Goal: Task Accomplishment & Management: Complete application form

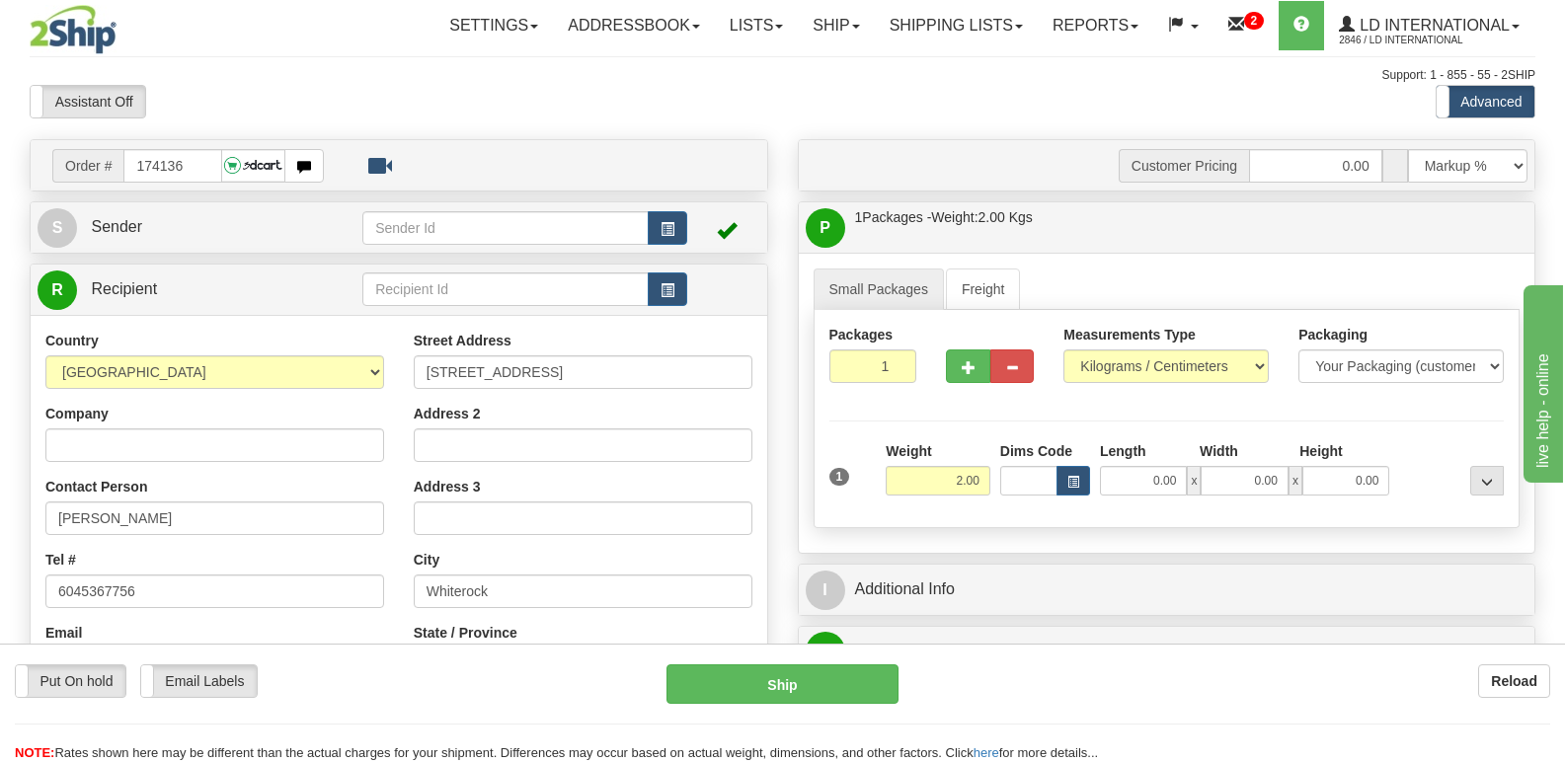
click at [196, 168] on input "174136" at bounding box center [172, 166] width 98 height 34
type input "174143"
click at [237, 500] on div "Contact Person [PERSON_NAME]" at bounding box center [214, 506] width 339 height 58
click at [243, 506] on input "[PERSON_NAME]" at bounding box center [214, 519] width 339 height 34
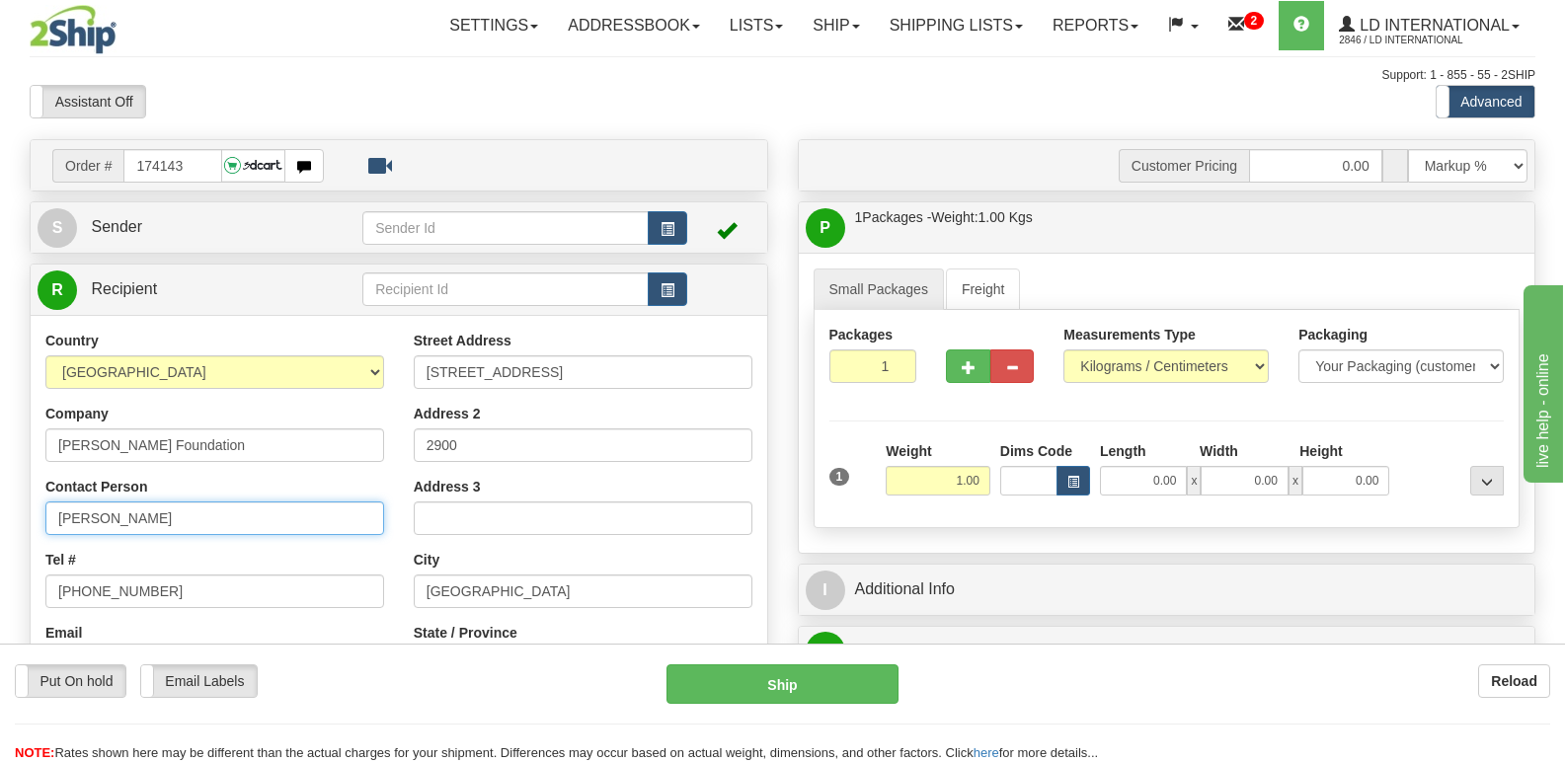
click at [243, 506] on input "[PERSON_NAME]" at bounding box center [214, 519] width 339 height 34
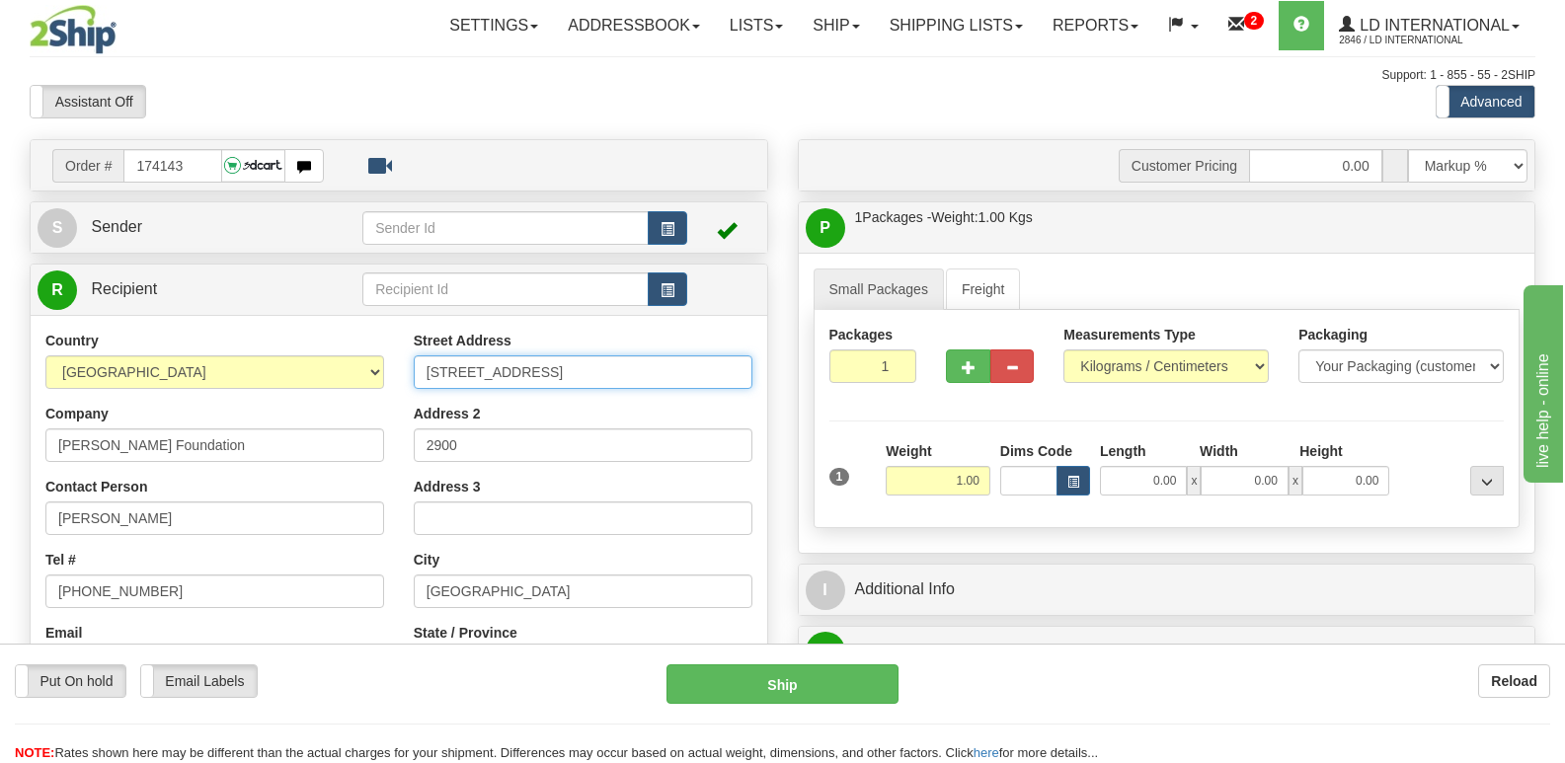
click at [576, 380] on input "[STREET_ADDRESS]" at bounding box center [583, 372] width 339 height 34
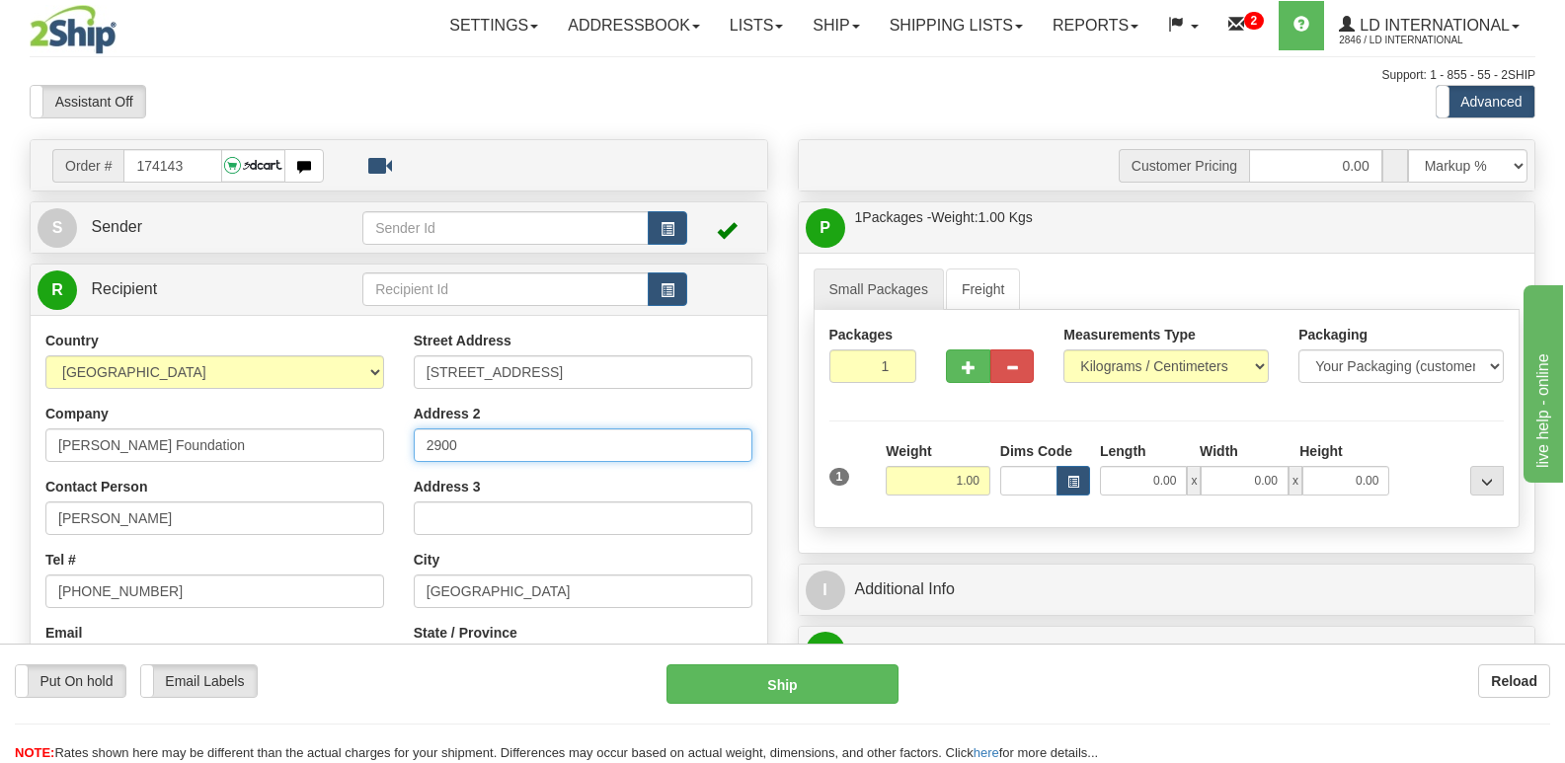
click at [595, 436] on input "2900" at bounding box center [583, 445] width 339 height 34
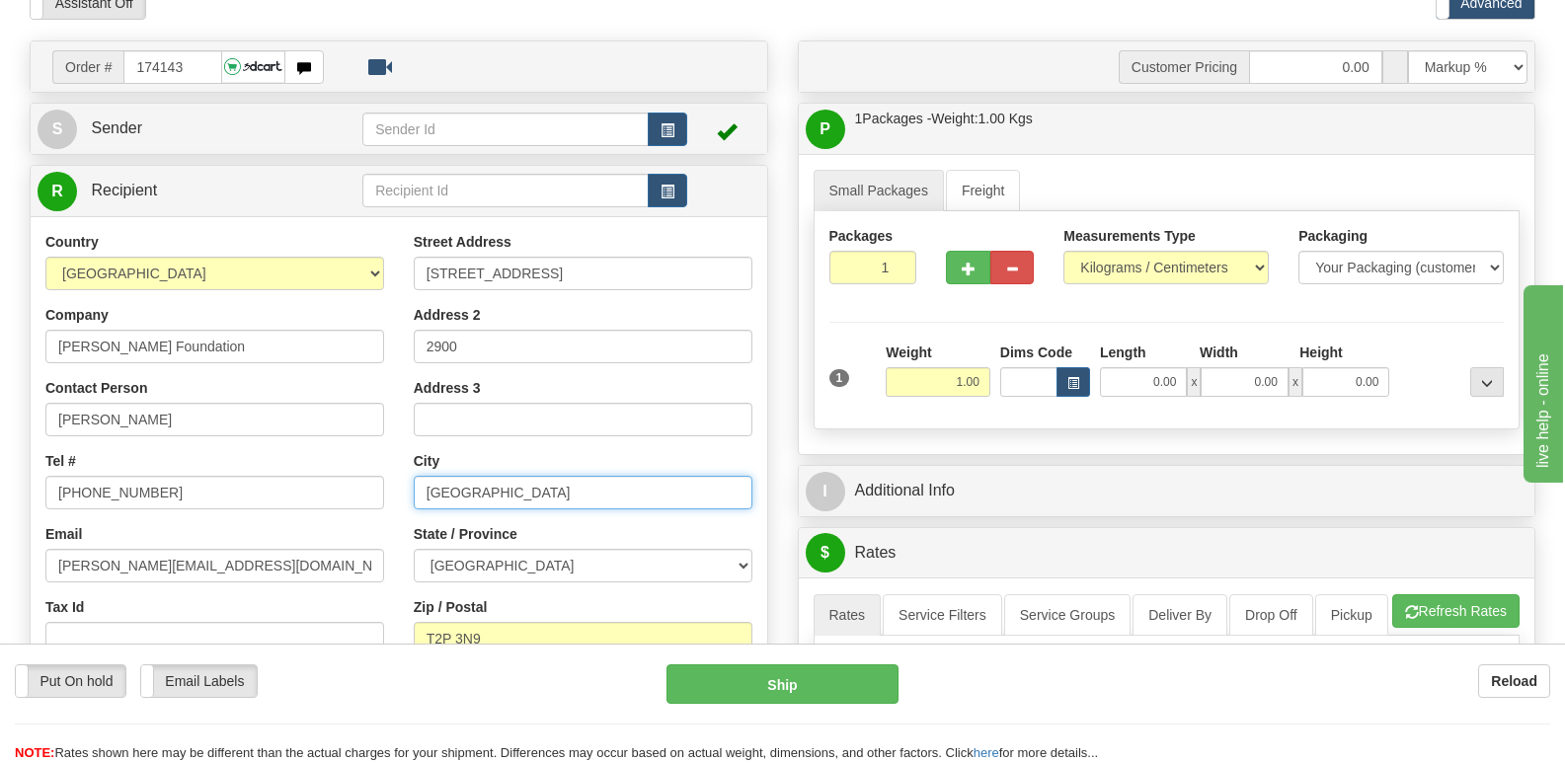
click at [502, 492] on input "[GEOGRAPHIC_DATA]" at bounding box center [583, 493] width 339 height 34
click at [550, 642] on input "T2P 3N9" at bounding box center [583, 639] width 339 height 34
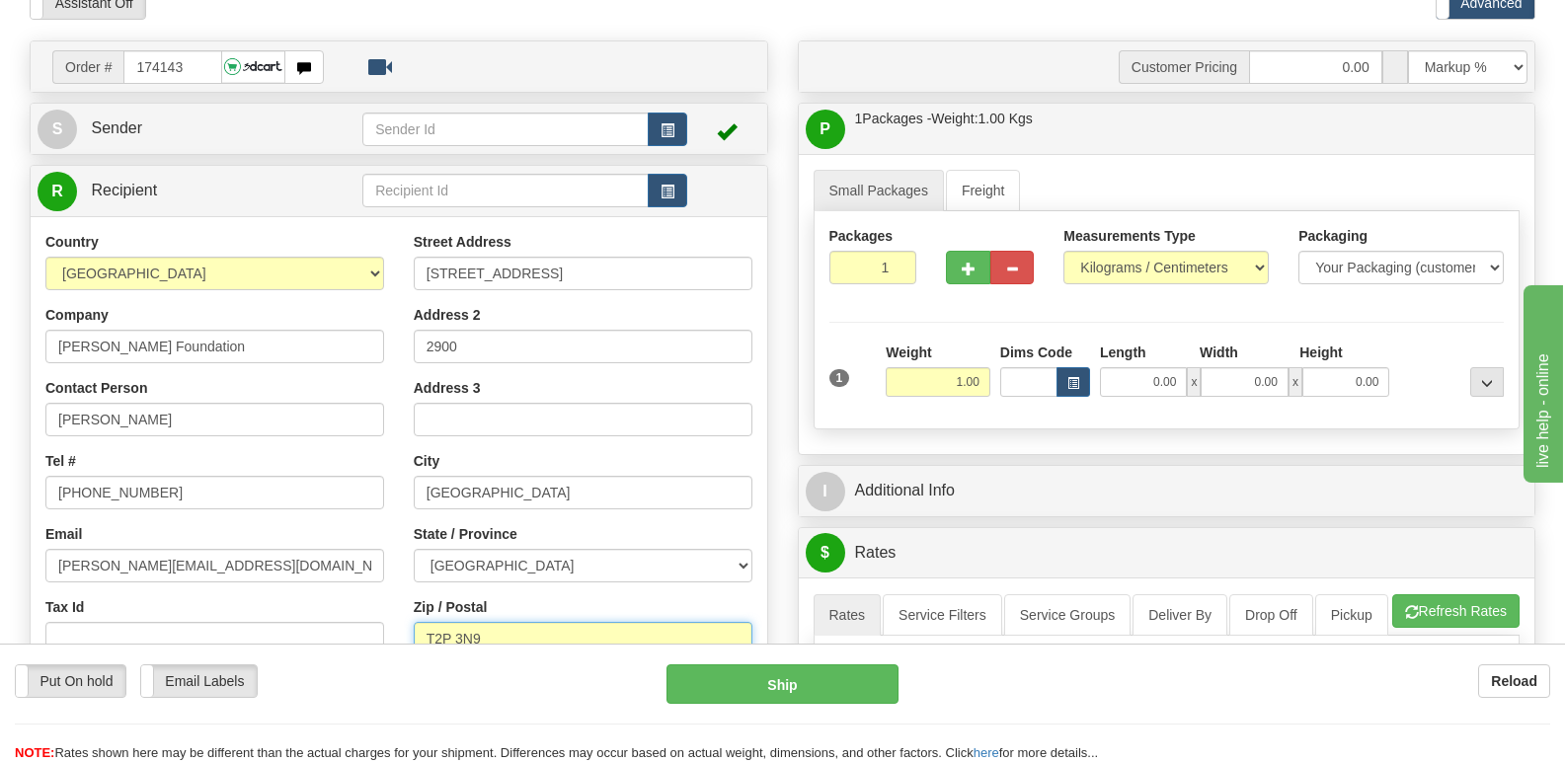
click at [550, 642] on input "T2P 3N9" at bounding box center [583, 639] width 339 height 34
click at [305, 479] on input "[PHONE_NUMBER]" at bounding box center [214, 493] width 339 height 34
click at [342, 574] on input "[PERSON_NAME][EMAIL_ADDRESS][DOMAIN_NAME]" at bounding box center [214, 566] width 339 height 34
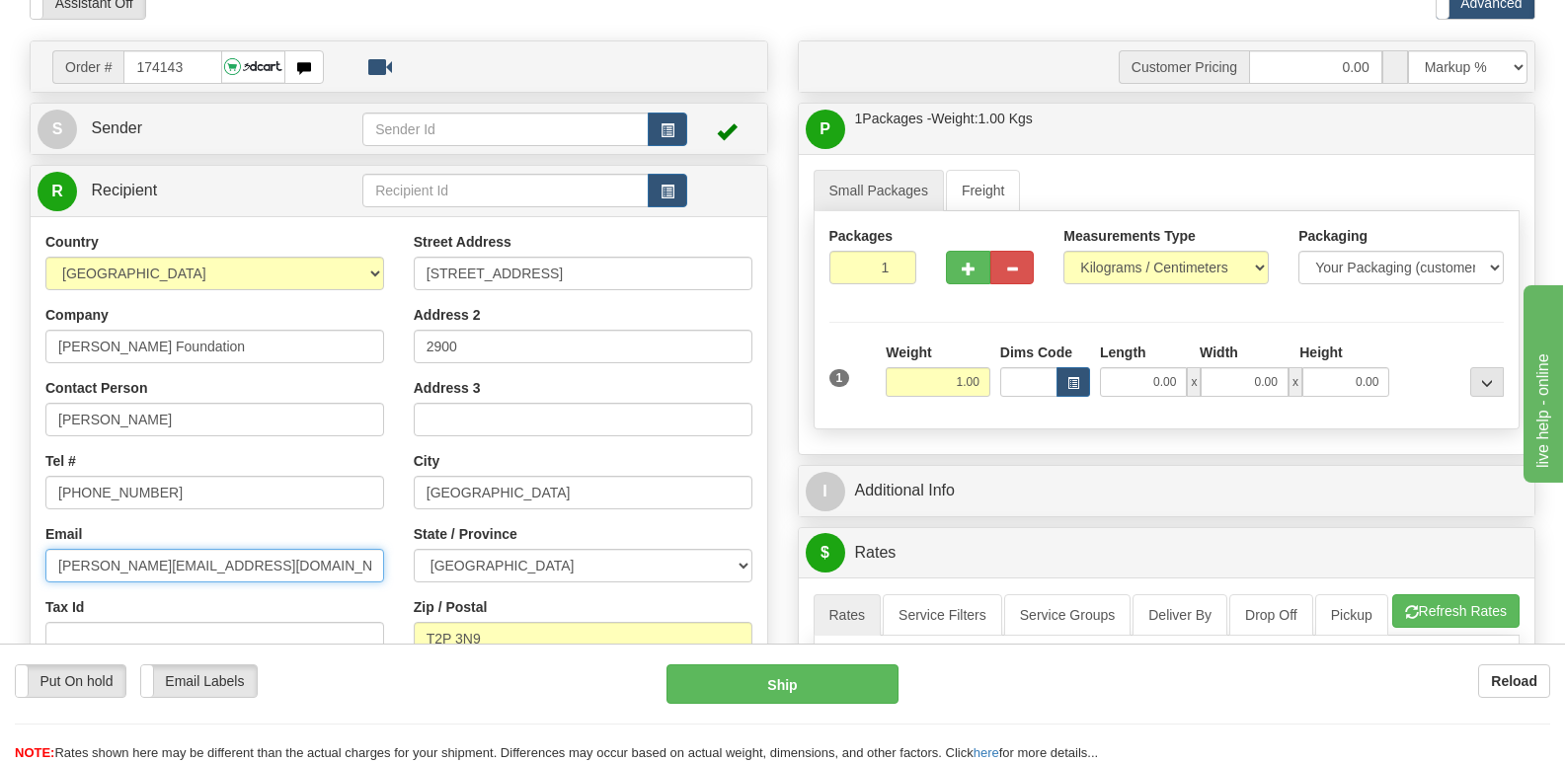
click at [342, 574] on input "[PERSON_NAME][EMAIL_ADDRESS][DOMAIN_NAME]" at bounding box center [214, 566] width 339 height 34
click at [249, 325] on div "Company [PERSON_NAME] Foundation" at bounding box center [214, 334] width 339 height 58
click at [247, 329] on div "Company [PERSON_NAME] Foundation" at bounding box center [214, 334] width 339 height 58
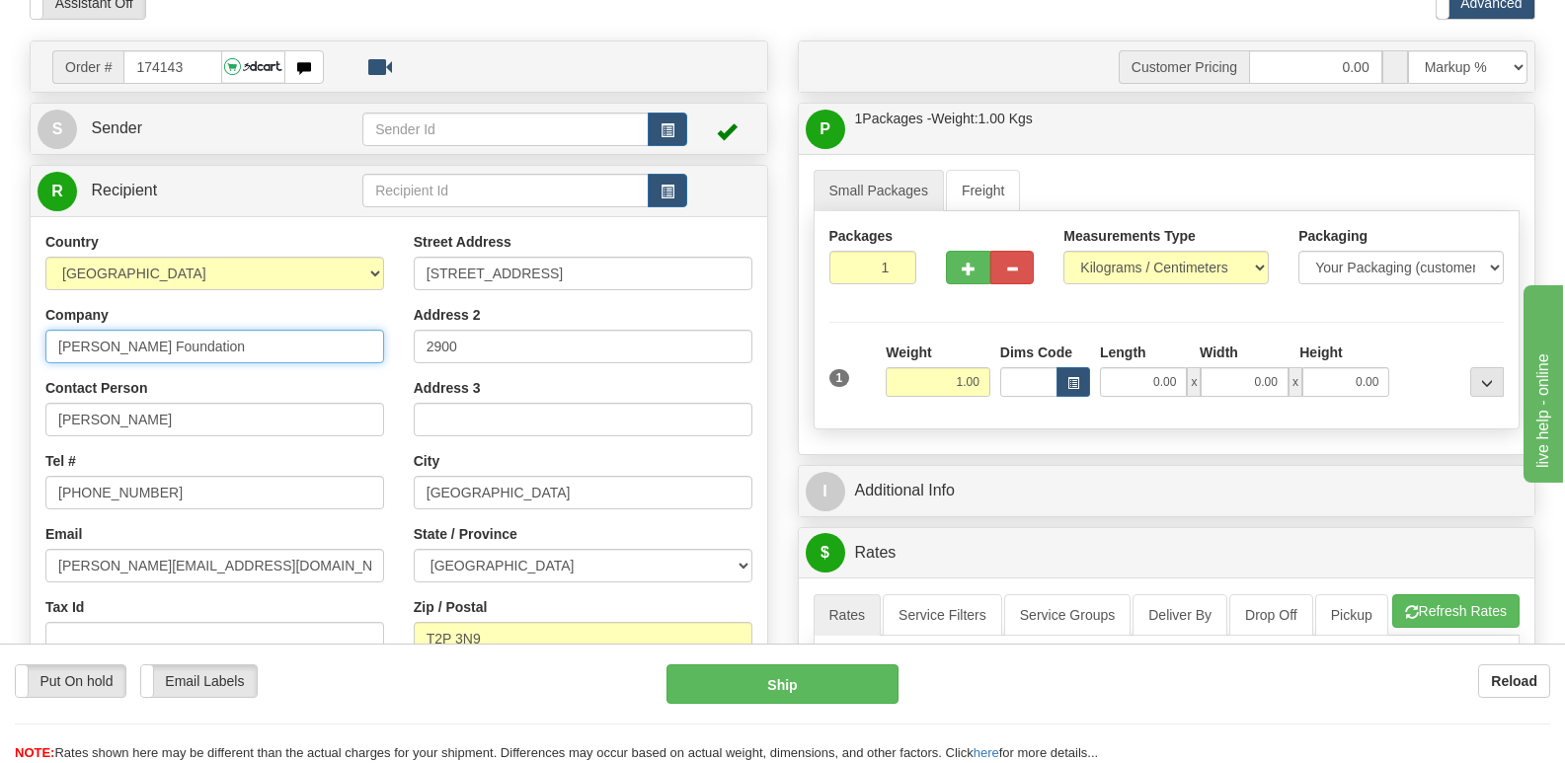
click at [247, 330] on input "[PERSON_NAME] Foundation" at bounding box center [214, 347] width 339 height 34
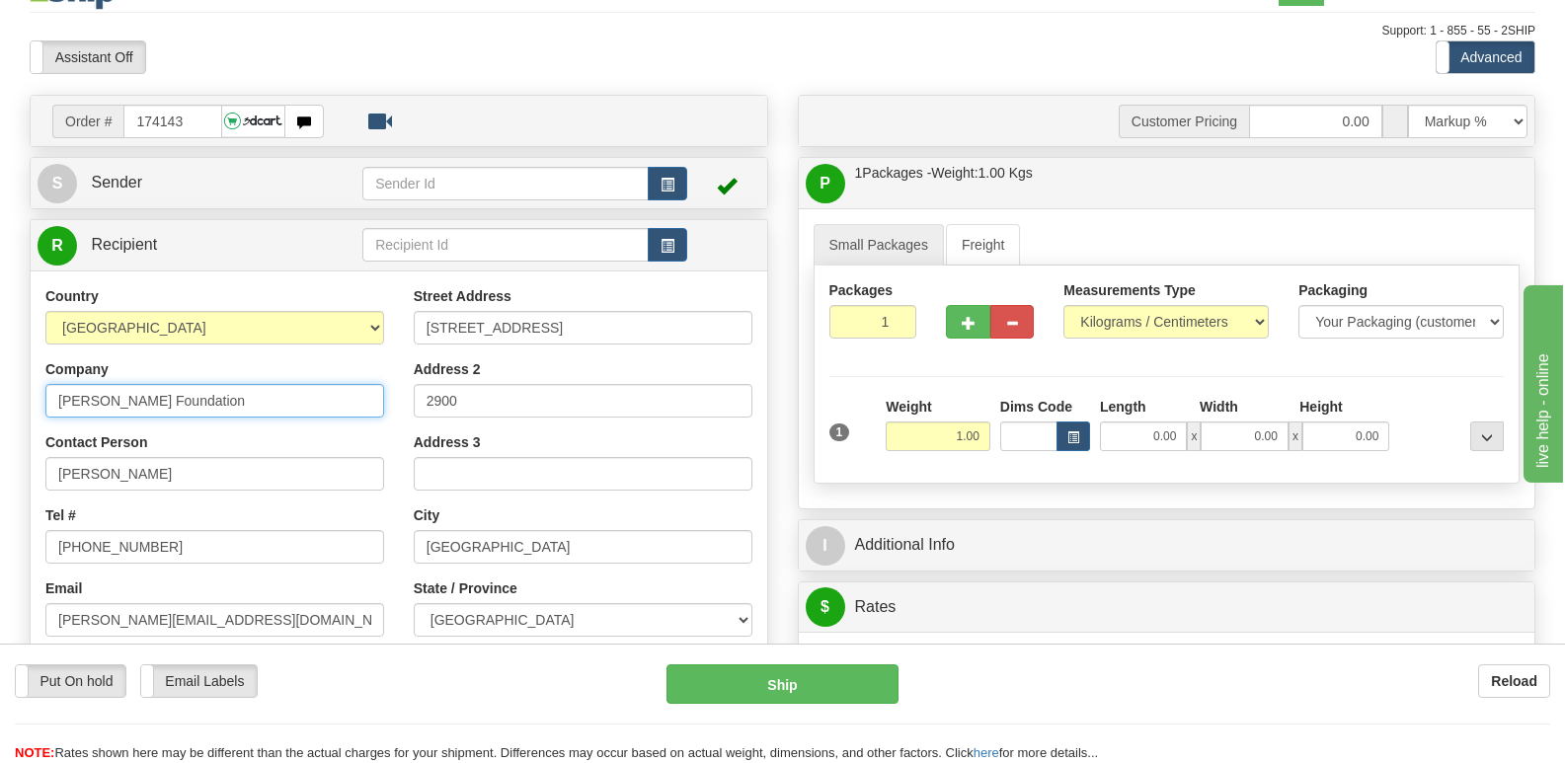
scroll to position [0, 0]
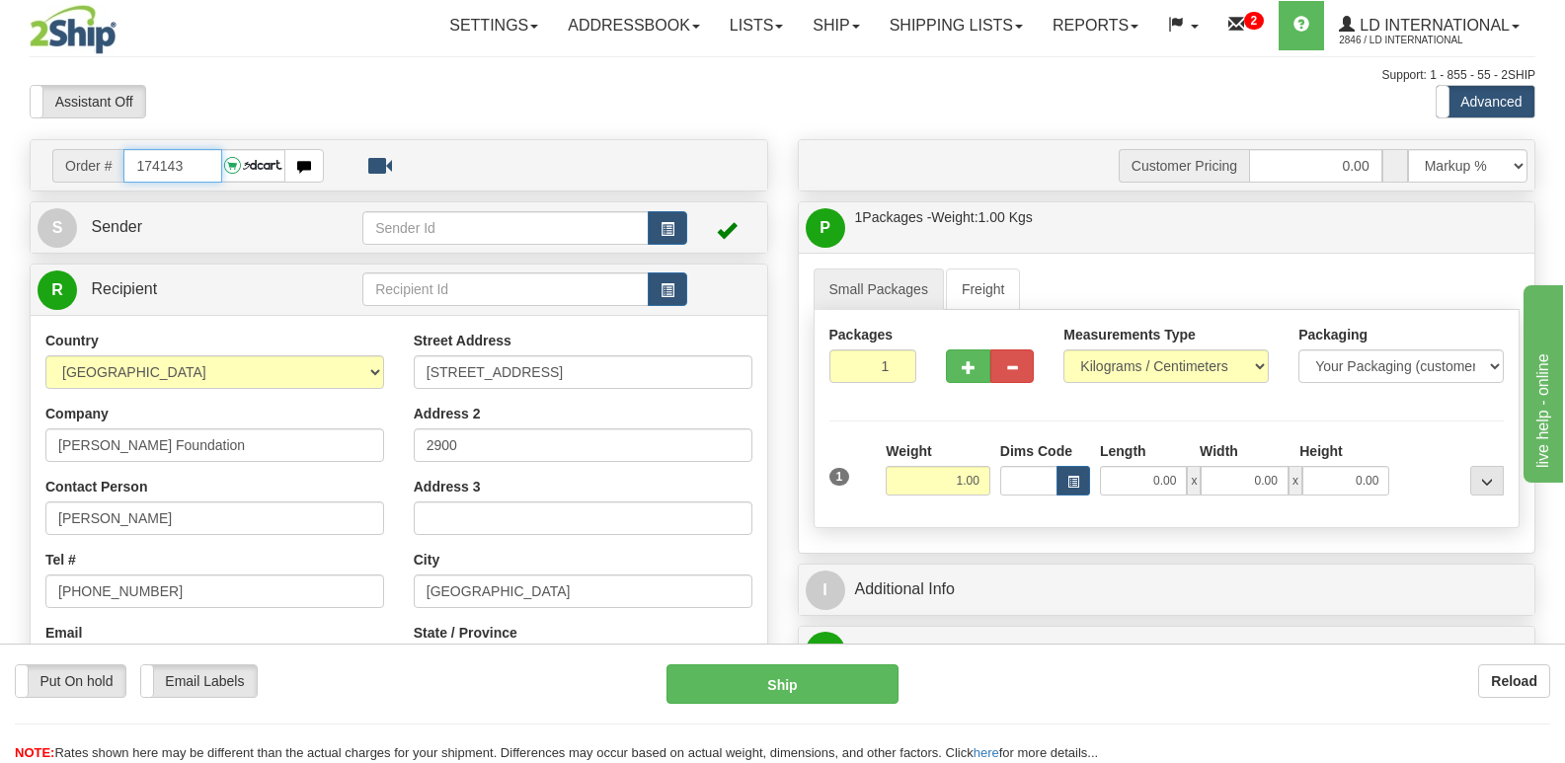
click at [193, 173] on input "174143" at bounding box center [172, 166] width 98 height 34
type input "174133"
click at [208, 535] on div "Country [GEOGRAPHIC_DATA] [GEOGRAPHIC_DATA] [GEOGRAPHIC_DATA] [GEOGRAPHIC_DATA]…" at bounding box center [215, 586] width 368 height 511
click at [208, 507] on input "[PERSON_NAME]" at bounding box center [214, 519] width 339 height 34
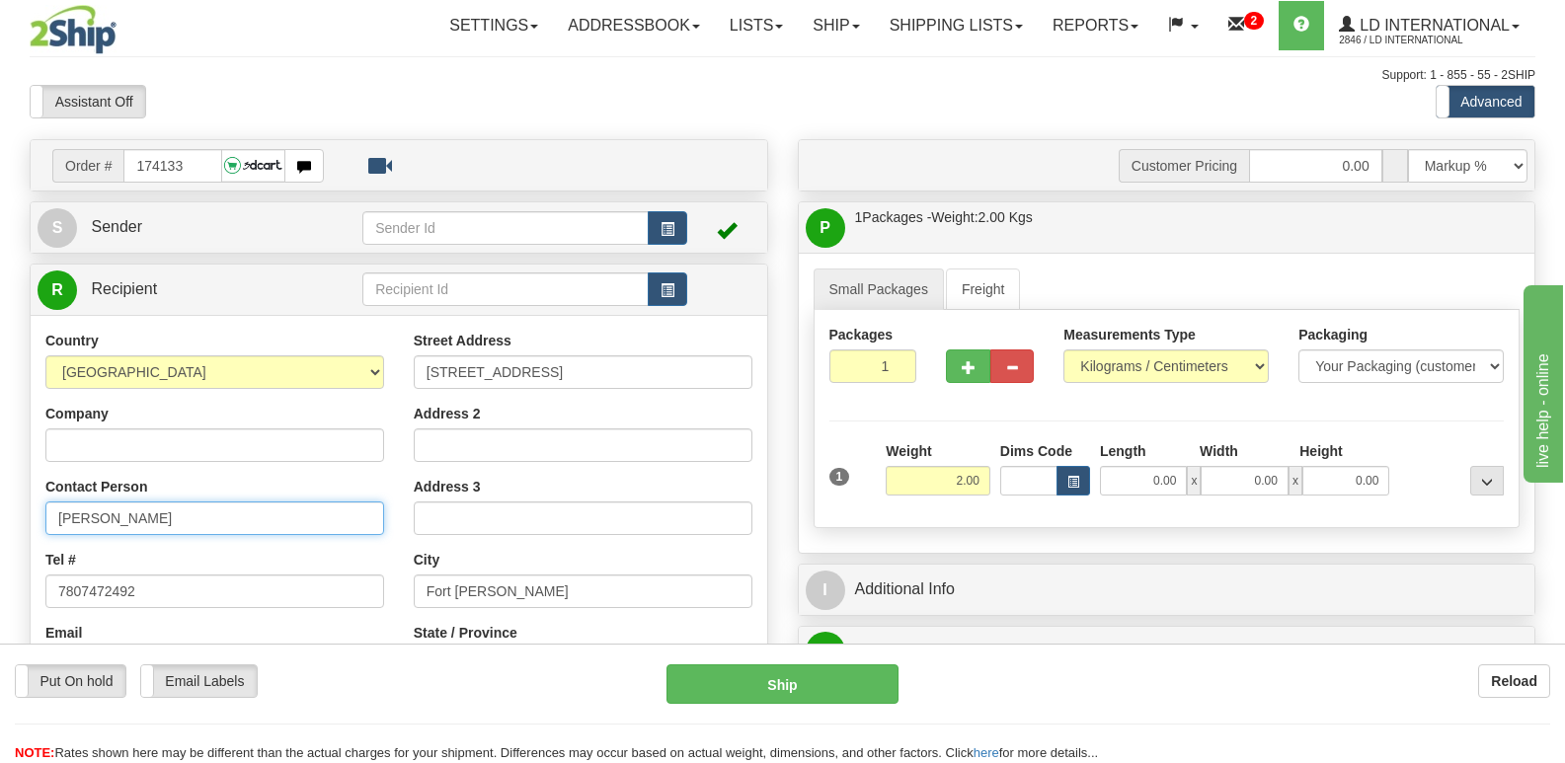
click at [208, 507] on input "[PERSON_NAME]" at bounding box center [214, 519] width 339 height 34
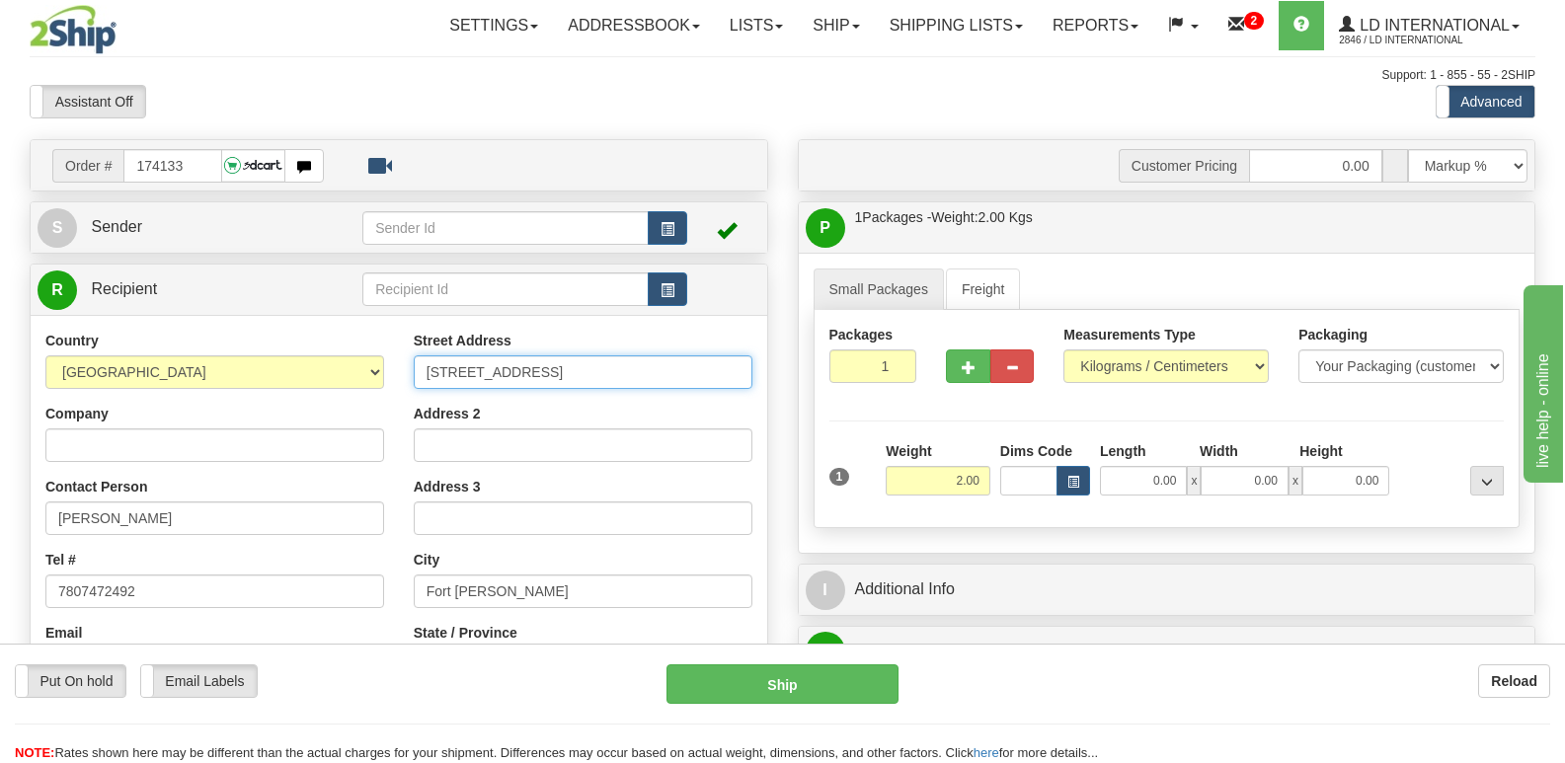
click at [662, 366] on input "[STREET_ADDRESS]" at bounding box center [583, 372] width 339 height 34
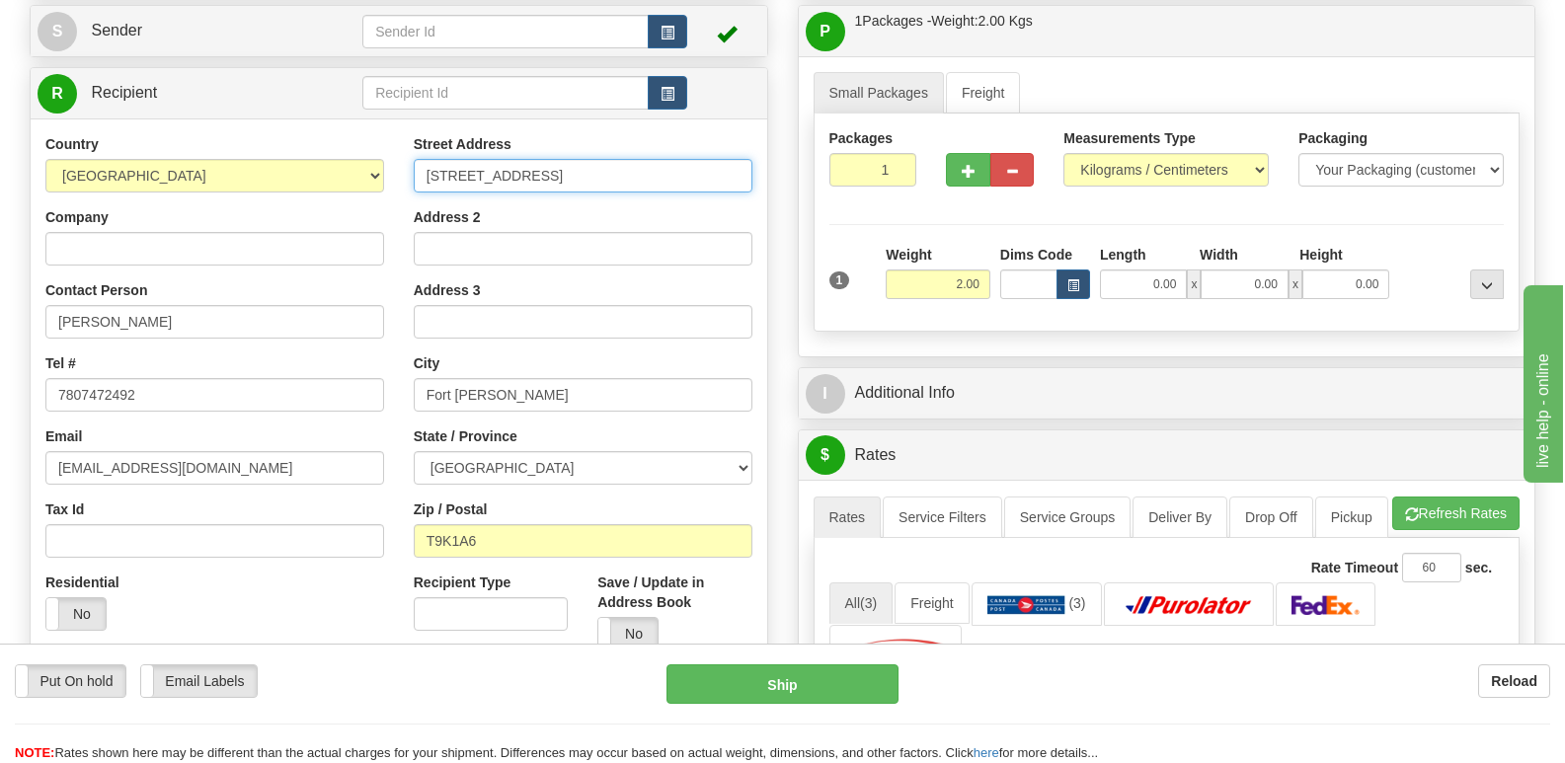
scroll to position [197, 0]
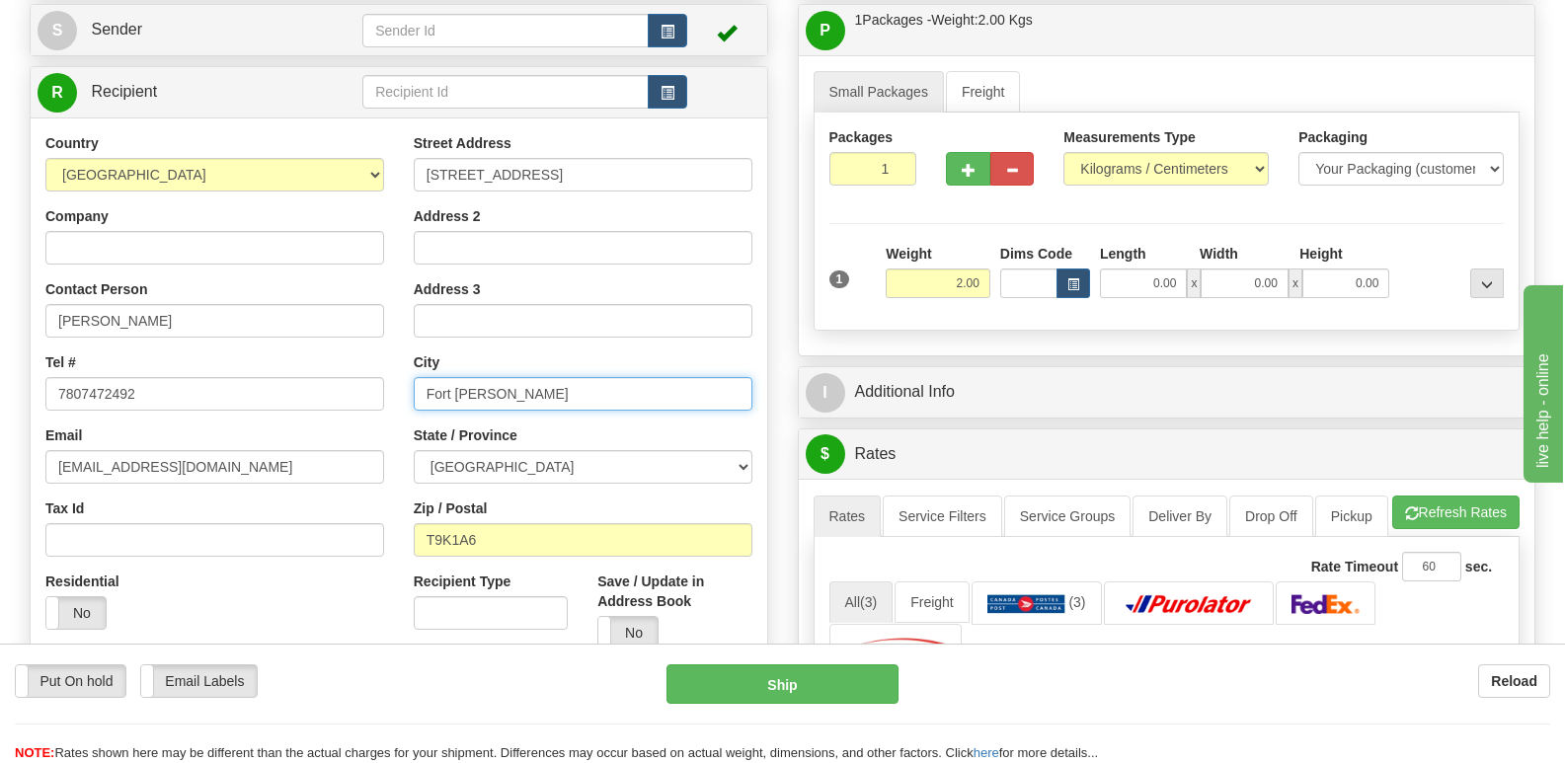
click at [572, 384] on input "Fort [PERSON_NAME]" at bounding box center [583, 394] width 339 height 34
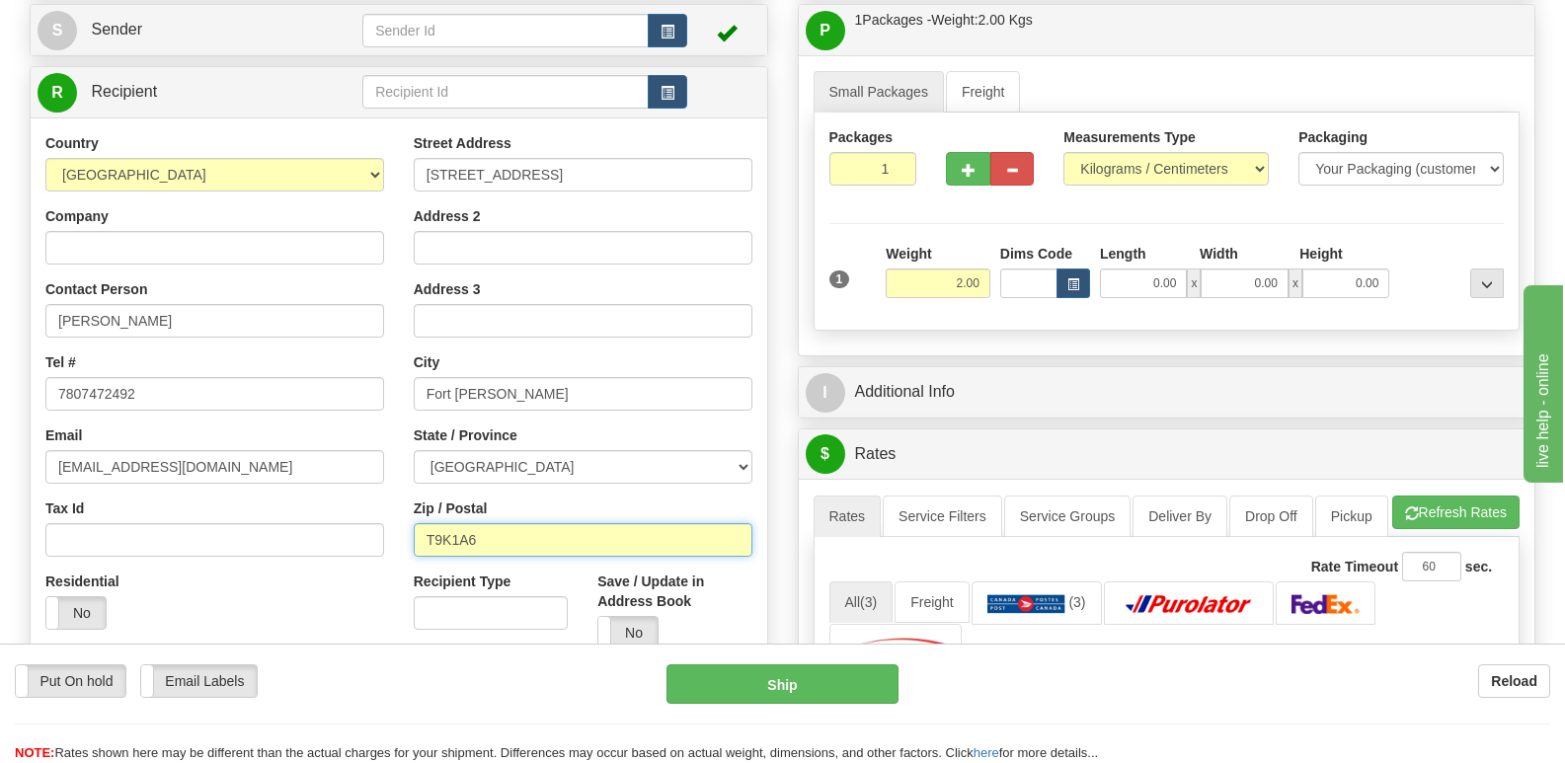
click at [515, 539] on input "T9K1A6" at bounding box center [583, 540] width 339 height 34
click at [251, 414] on div "Country [GEOGRAPHIC_DATA] [GEOGRAPHIC_DATA] [GEOGRAPHIC_DATA] [GEOGRAPHIC_DATA]…" at bounding box center [215, 388] width 368 height 511
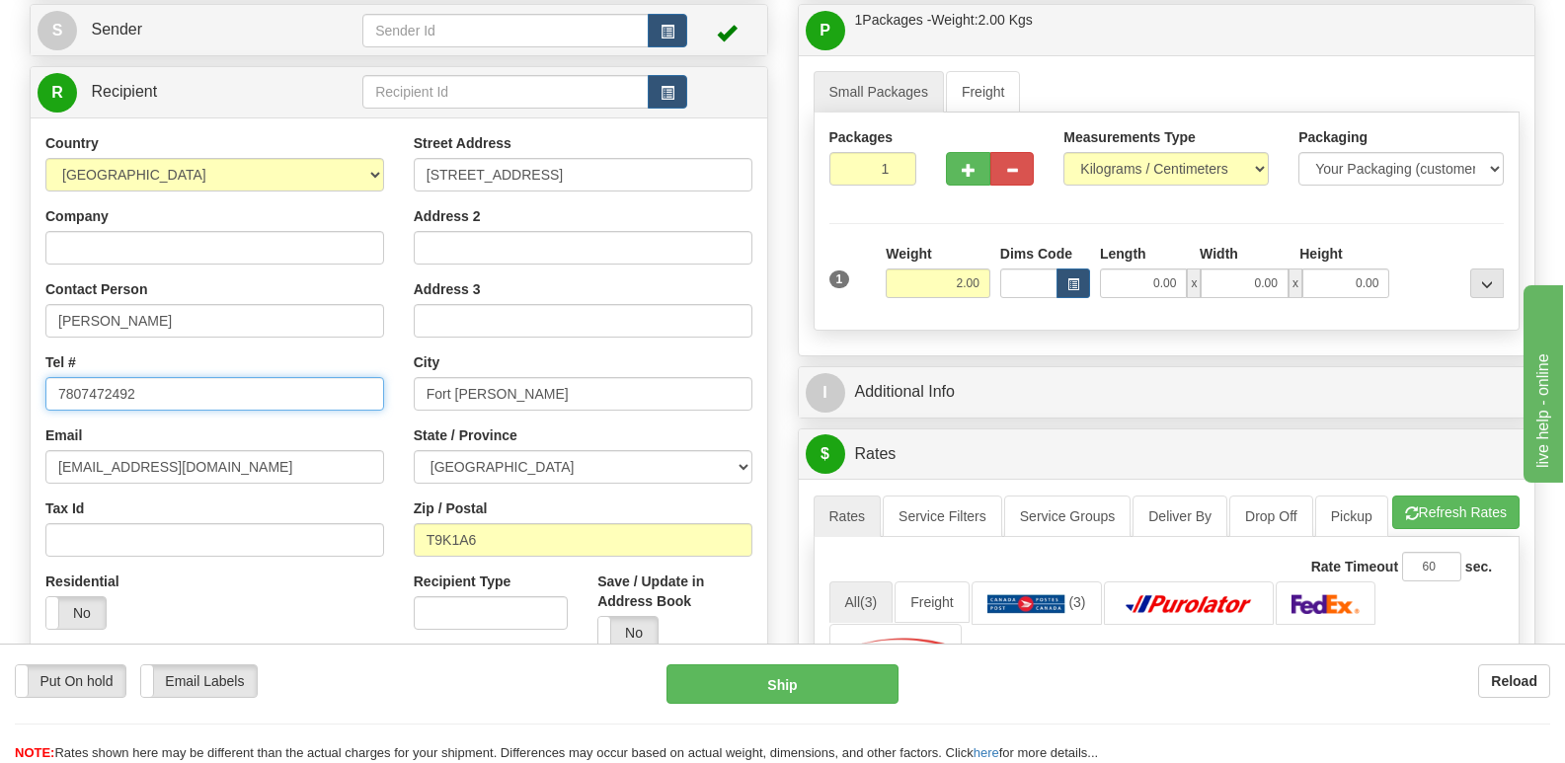
click at [251, 394] on input "7807472492" at bounding box center [214, 394] width 339 height 34
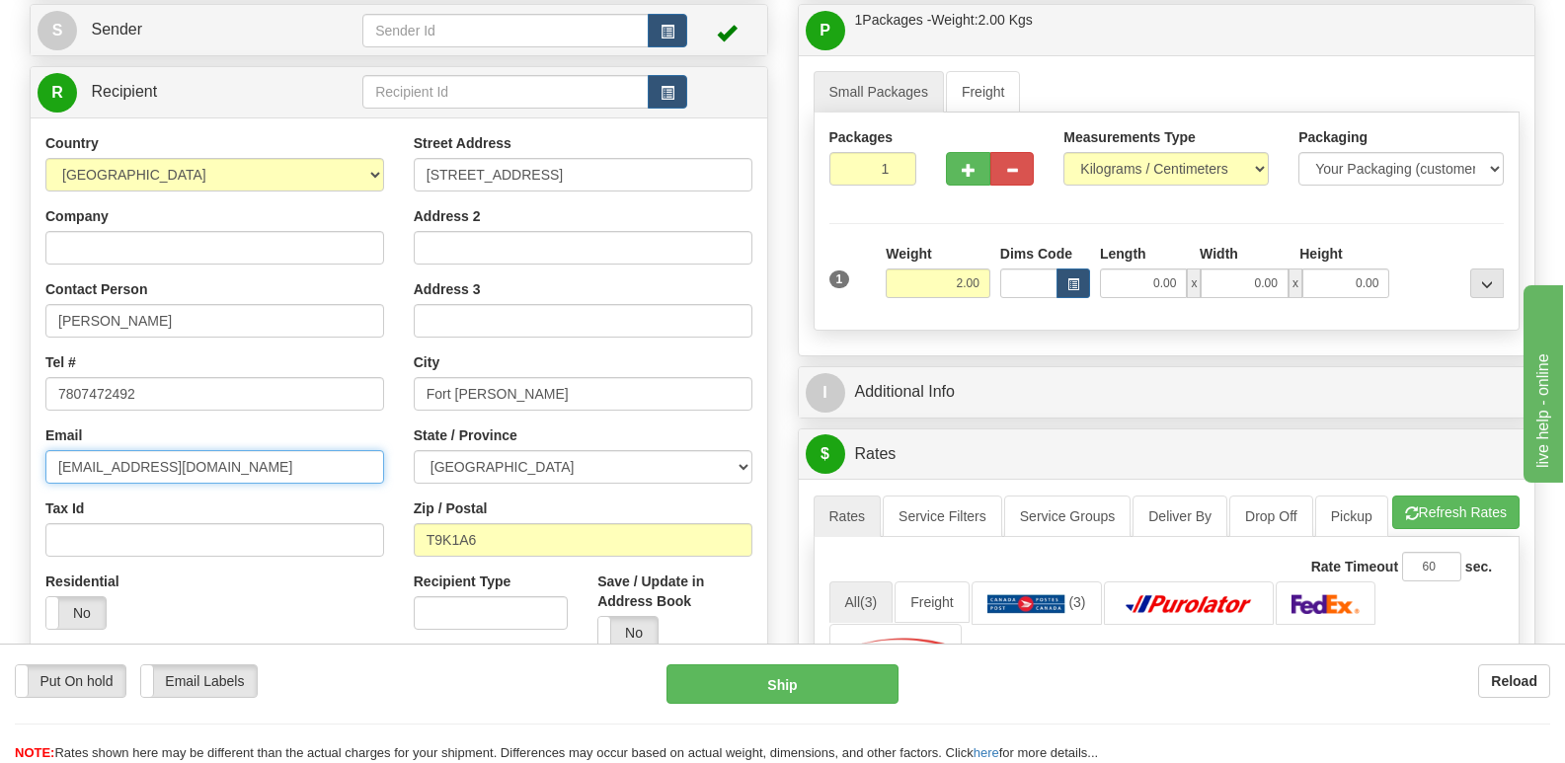
click at [347, 482] on input "[EMAIL_ADDRESS][DOMAIN_NAME]" at bounding box center [214, 467] width 339 height 34
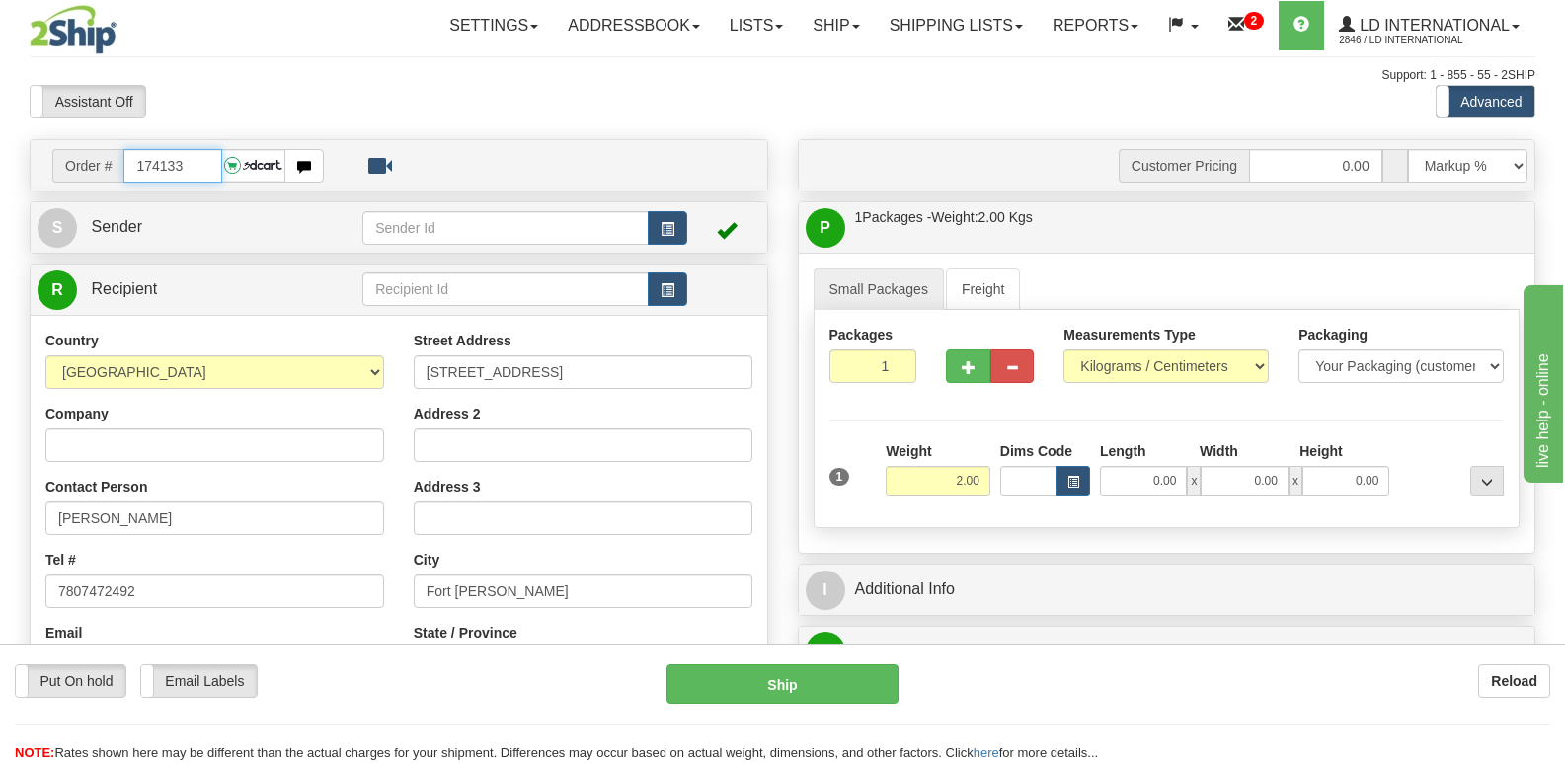
click at [193, 159] on input "174133" at bounding box center [172, 166] width 98 height 34
type input "174142"
click at [278, 521] on input "[PERSON_NAME]" at bounding box center [214, 519] width 339 height 34
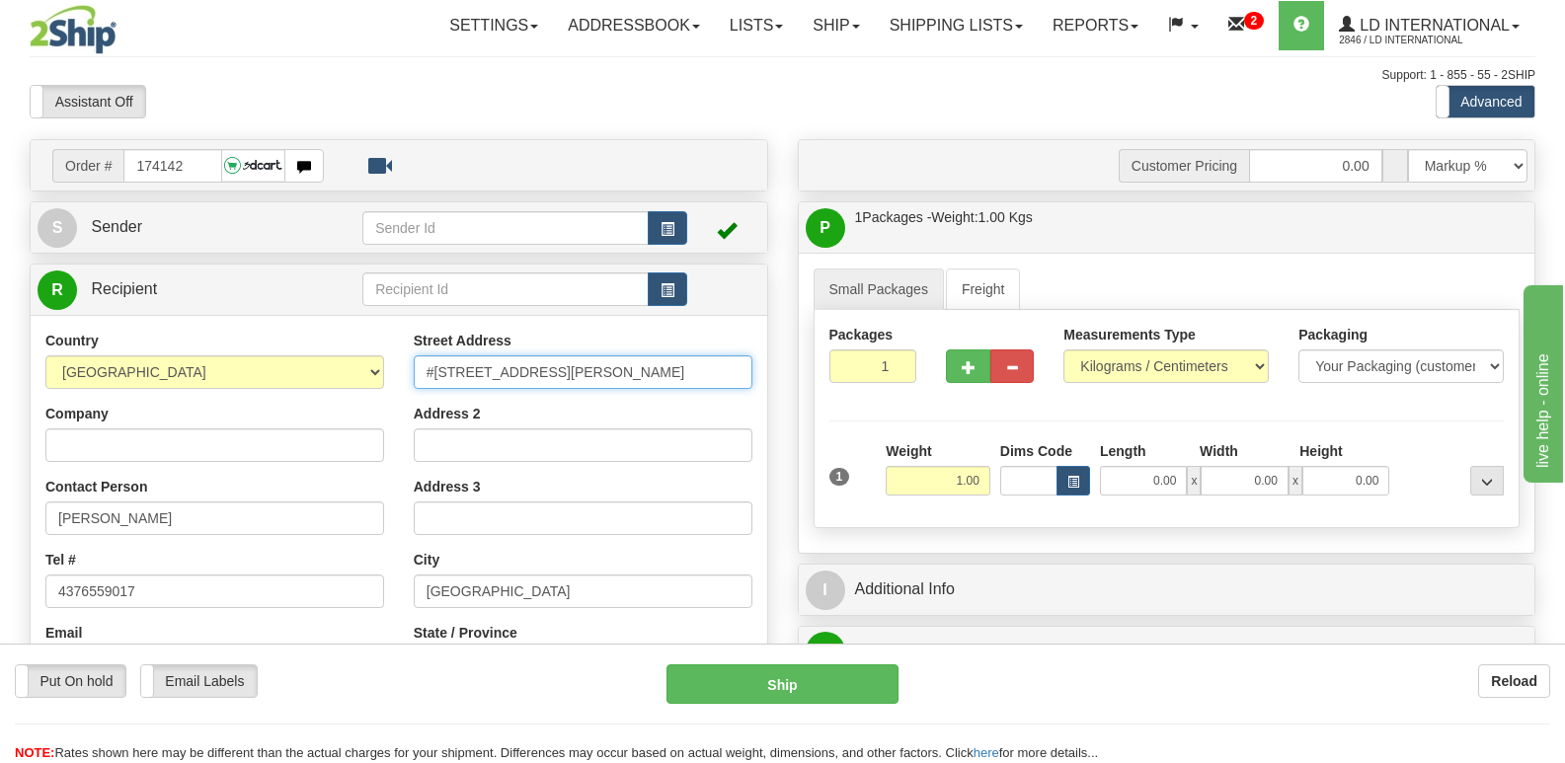
click at [651, 366] on input "#[STREET_ADDRESS][PERSON_NAME]" at bounding box center [583, 372] width 339 height 34
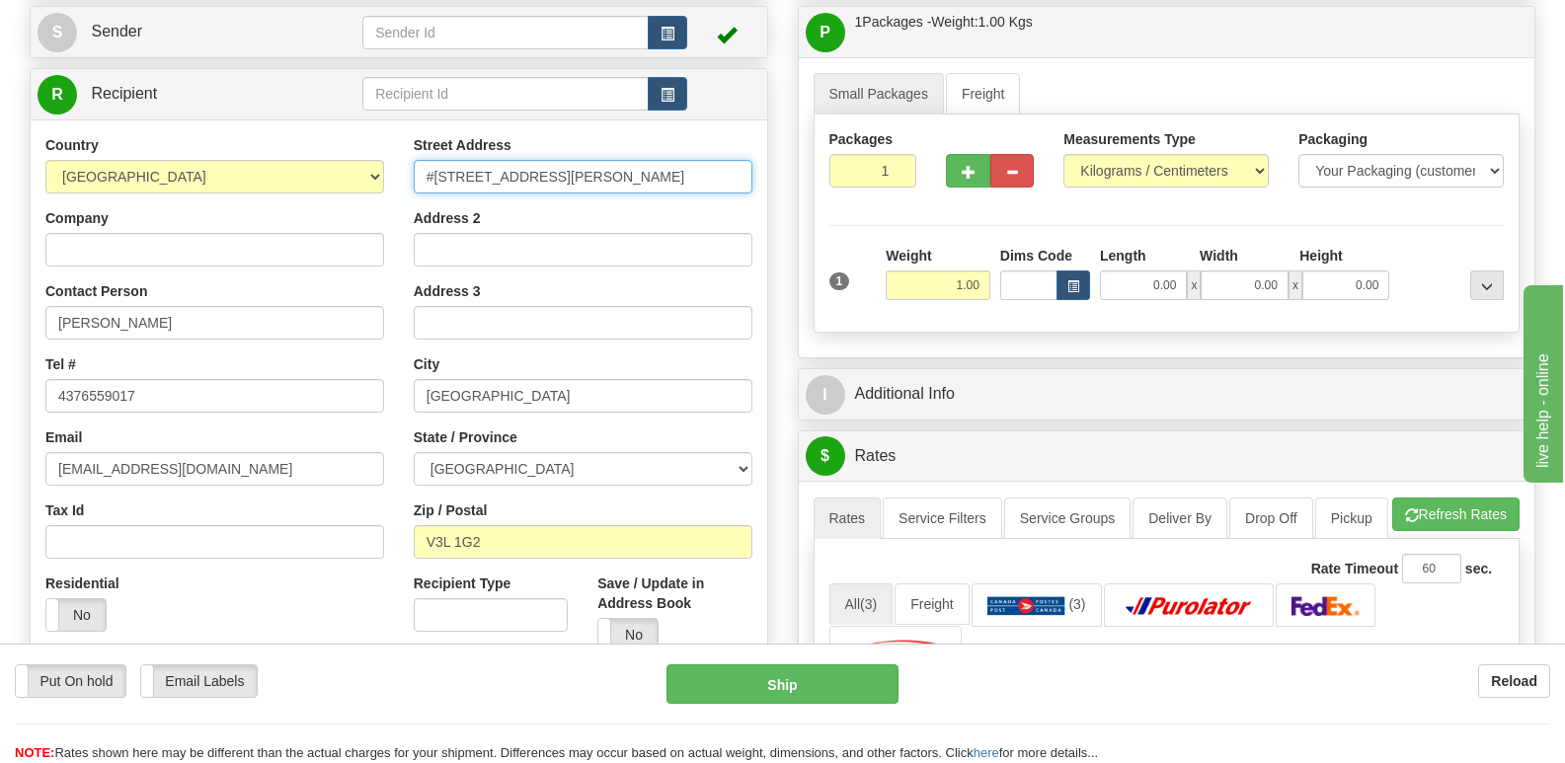
scroll to position [197, 0]
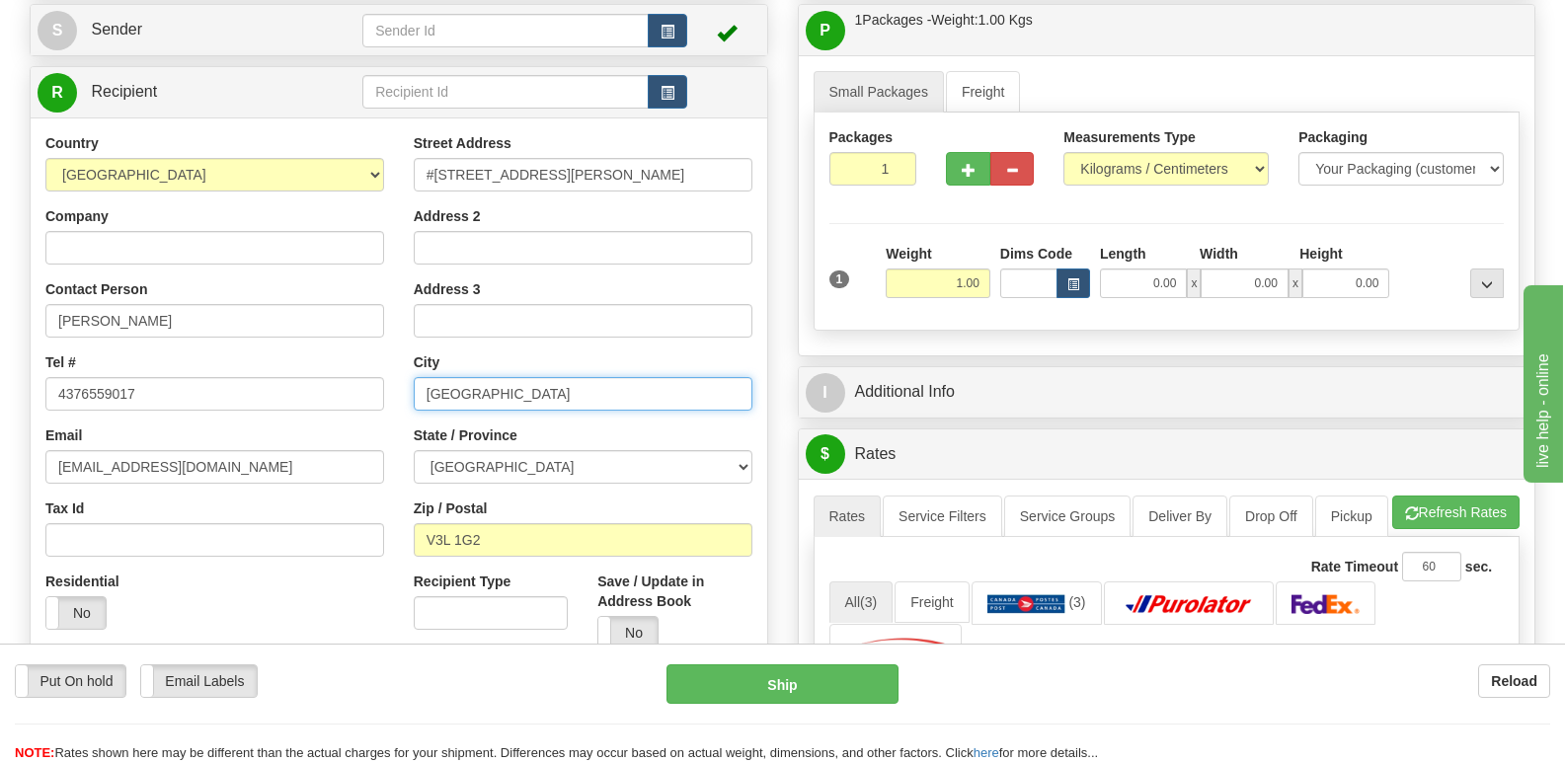
click at [559, 391] on input "[GEOGRAPHIC_DATA]" at bounding box center [583, 394] width 339 height 34
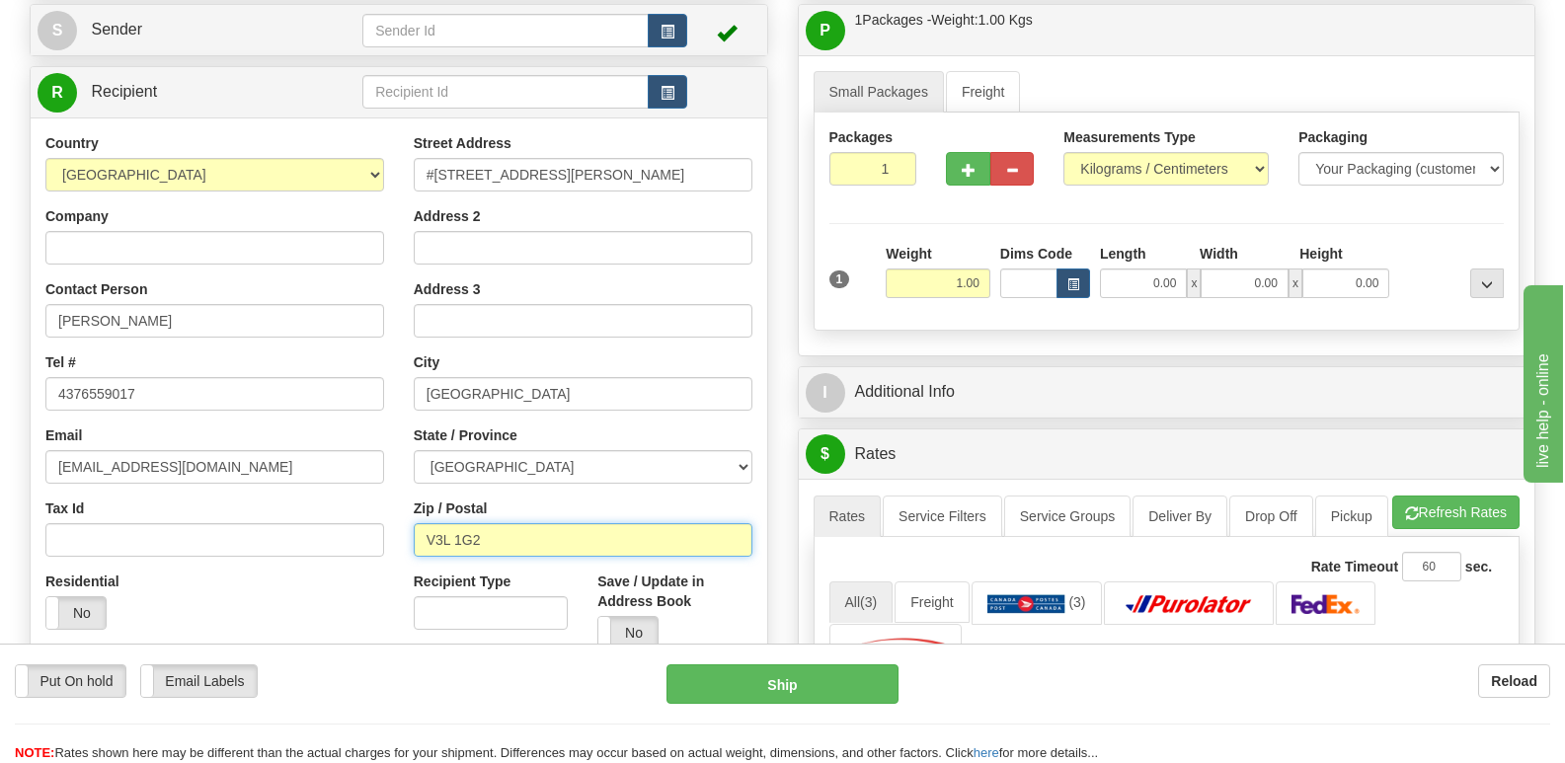
click at [541, 541] on input "V3L 1G2" at bounding box center [583, 540] width 339 height 34
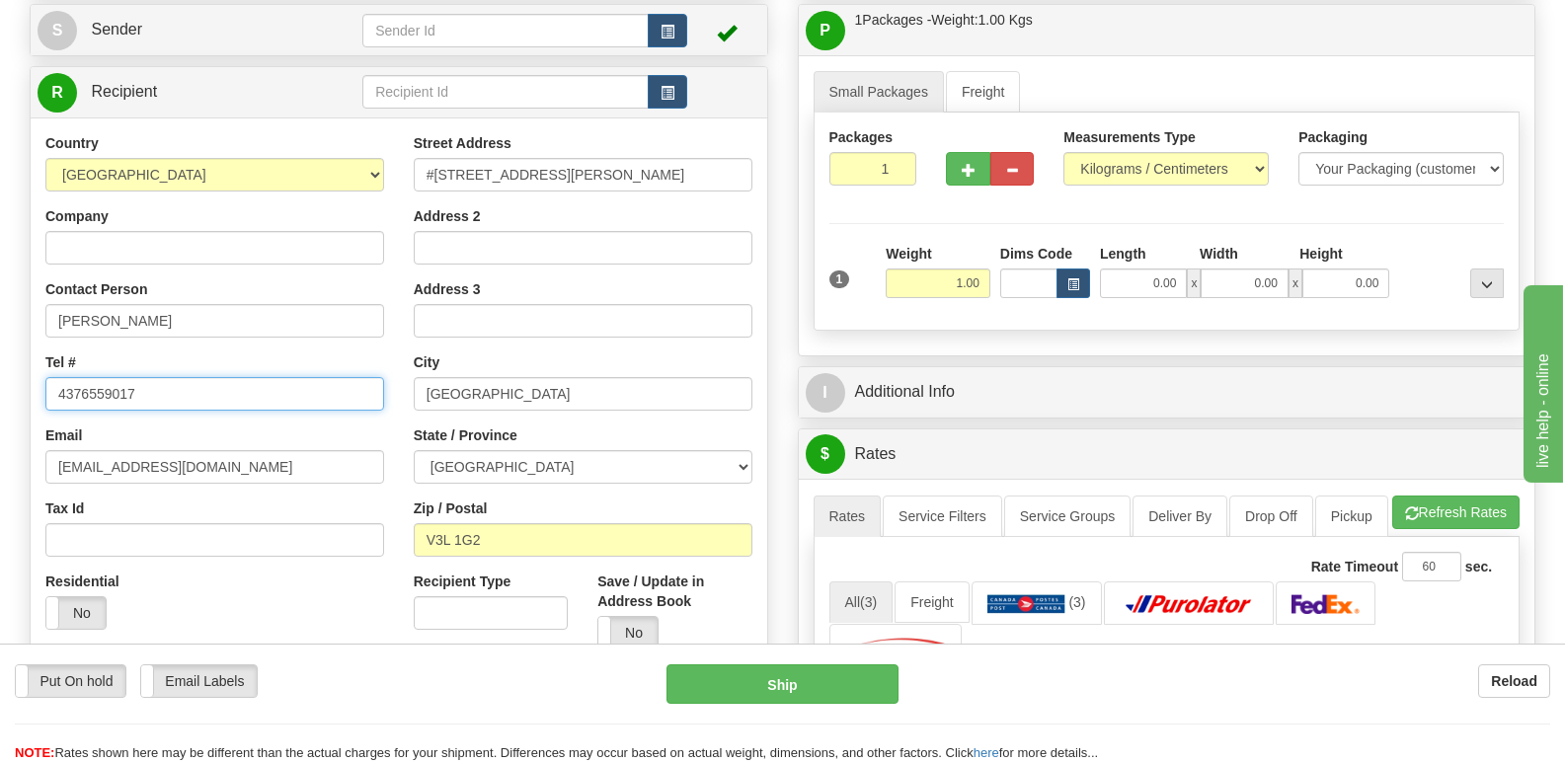
click at [161, 388] on input "4376559017" at bounding box center [214, 394] width 339 height 34
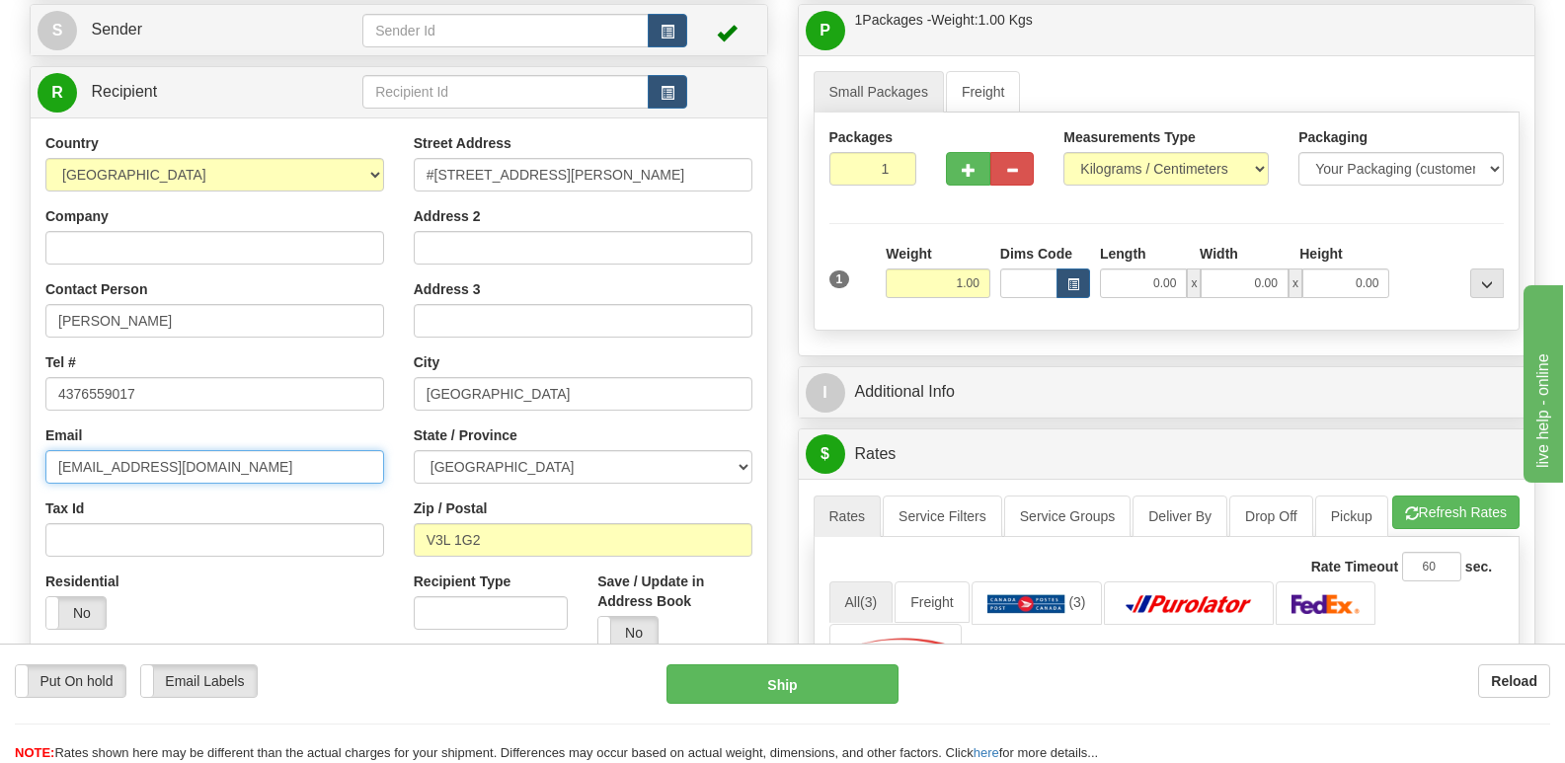
click at [284, 470] on input "[EMAIL_ADDRESS][DOMAIN_NAME]" at bounding box center [214, 467] width 339 height 34
